Goal: Check status: Check status

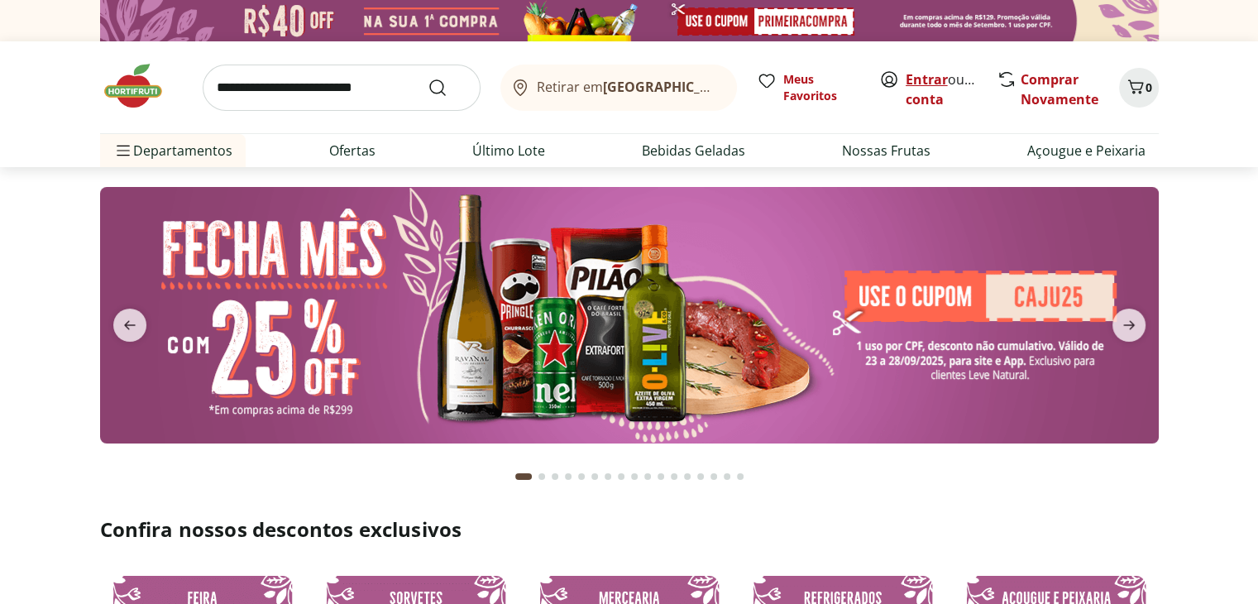
click at [924, 75] on link "Entrar" at bounding box center [926, 79] width 42 height 18
click at [937, 93] on link "Patricia" at bounding box center [958, 99] width 107 height 18
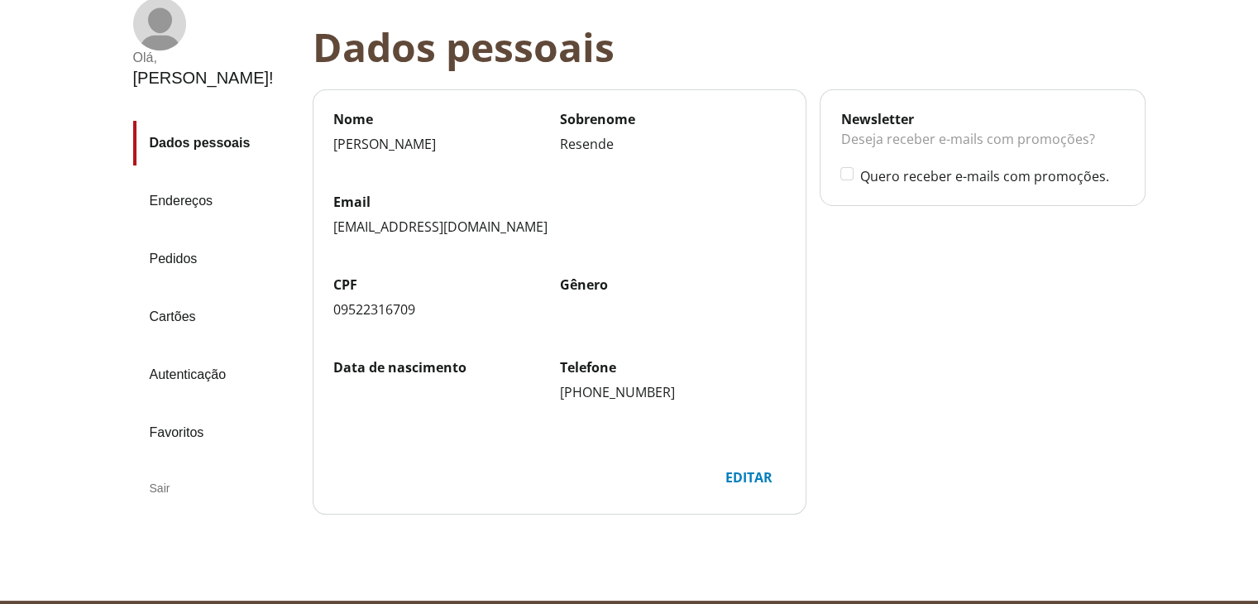
scroll to position [107, 0]
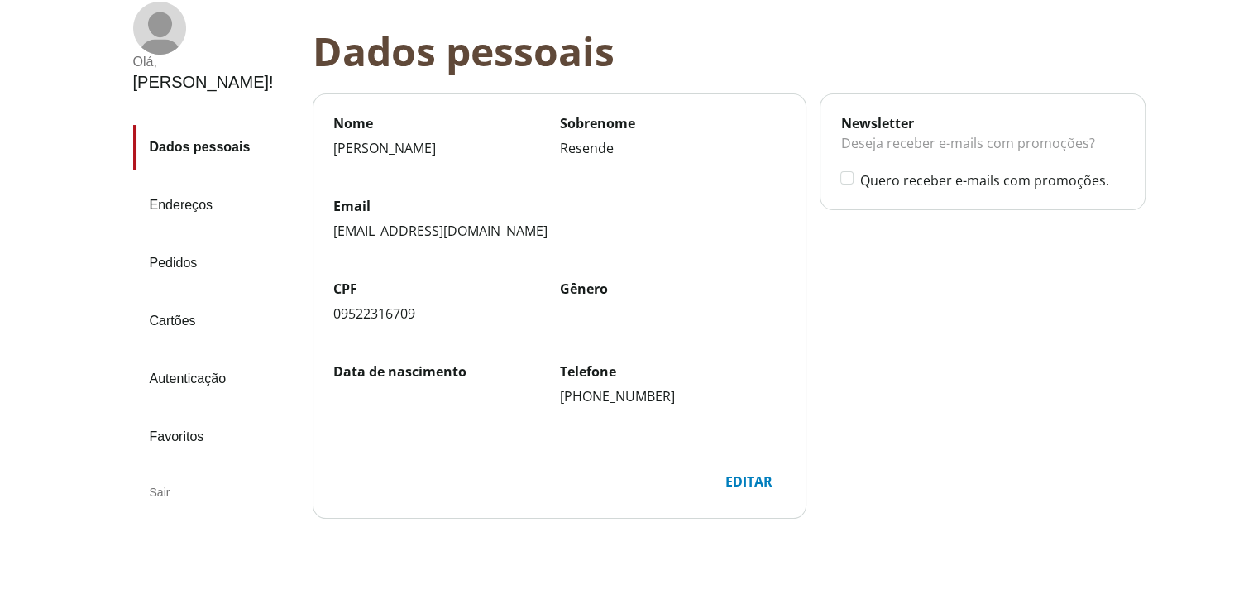
click at [180, 241] on link "Pedidos" at bounding box center [216, 263] width 166 height 45
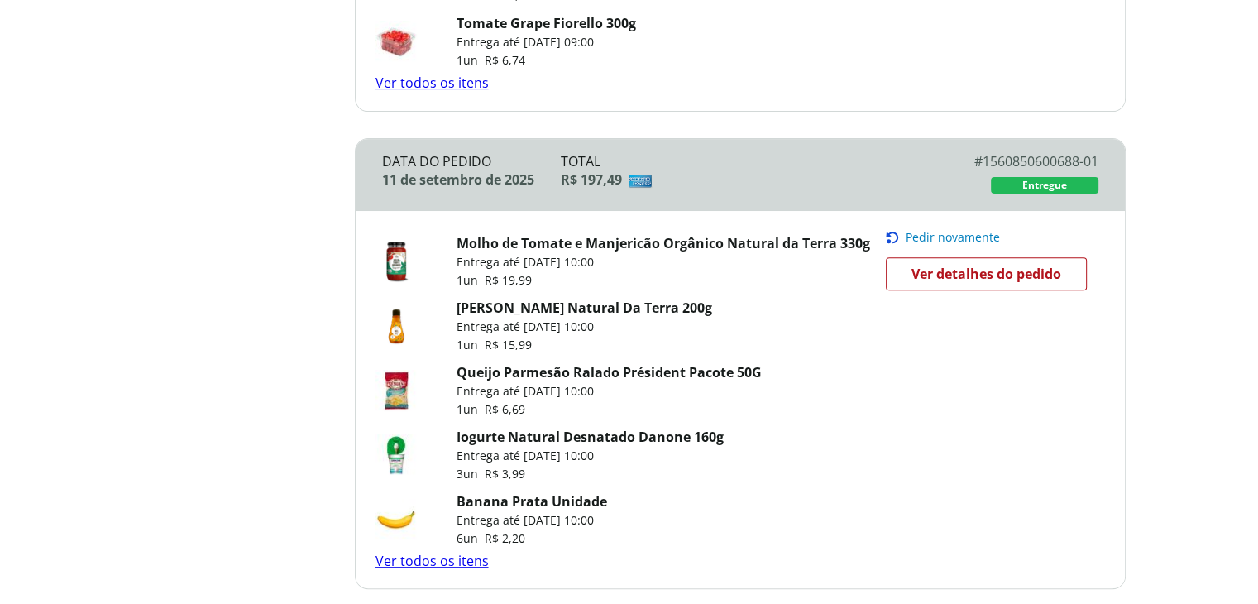
scroll to position [589, 0]
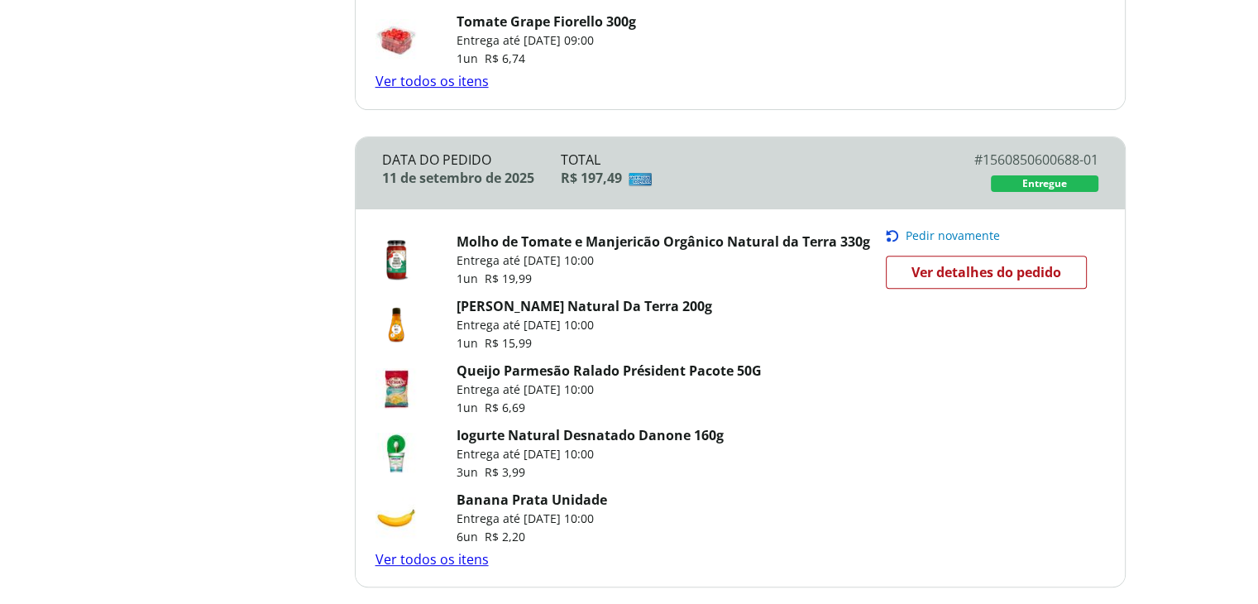
click at [983, 265] on span "Ver detalhes do pedido" at bounding box center [986, 272] width 150 height 25
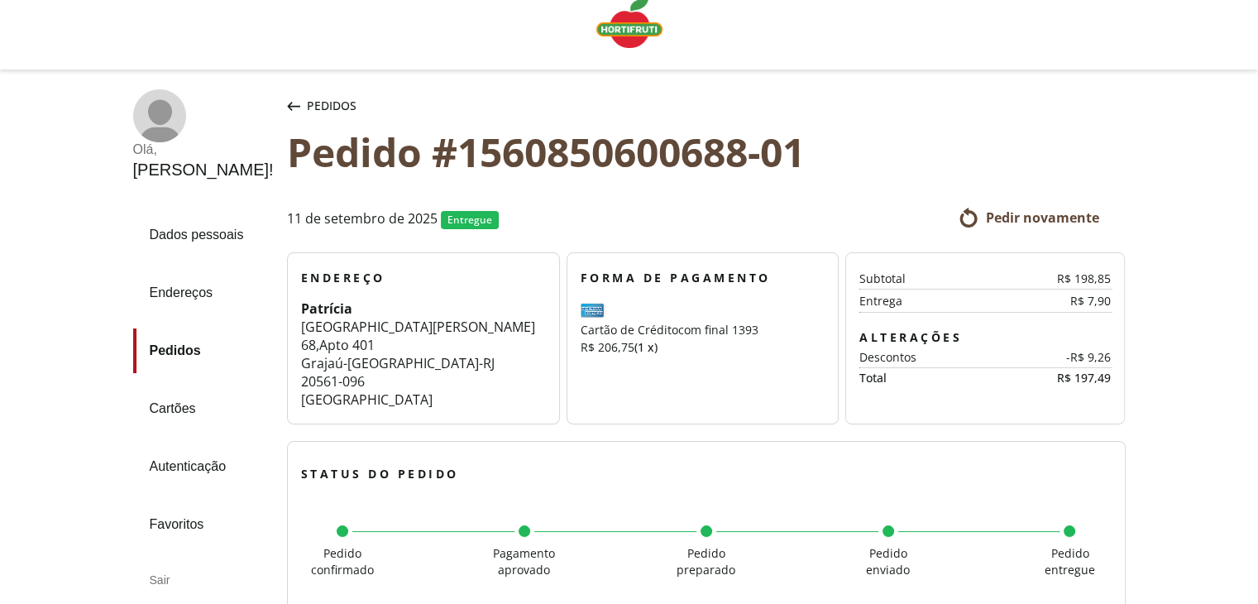
scroll to position [20, 0]
click at [307, 102] on span "Pedidos" at bounding box center [332, 106] width 50 height 17
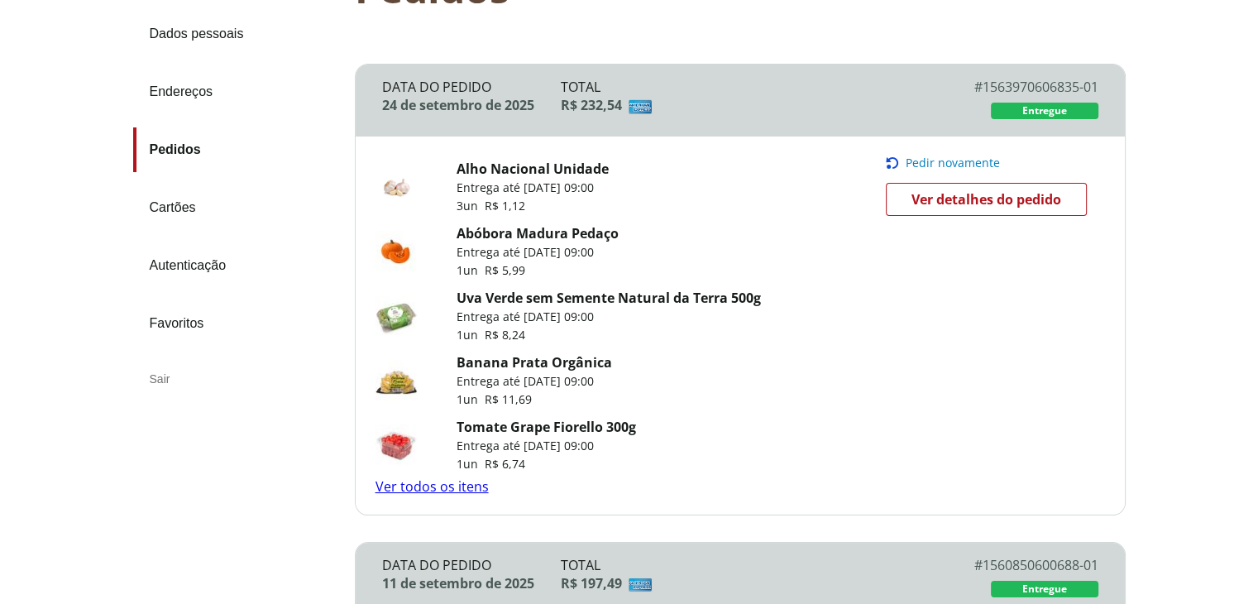
scroll to position [182, 0]
